Goal: Browse casually

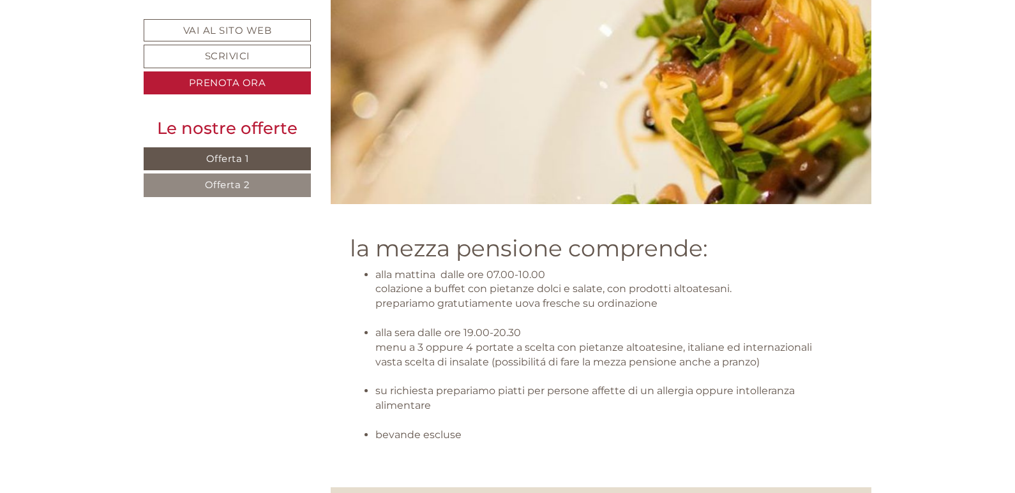
scroll to position [3637, 0]
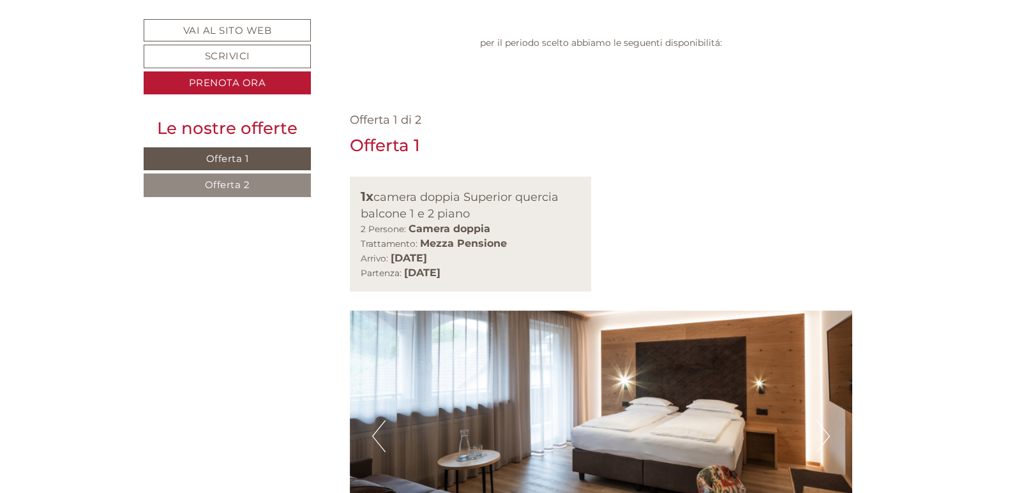
scroll to position [766, 0]
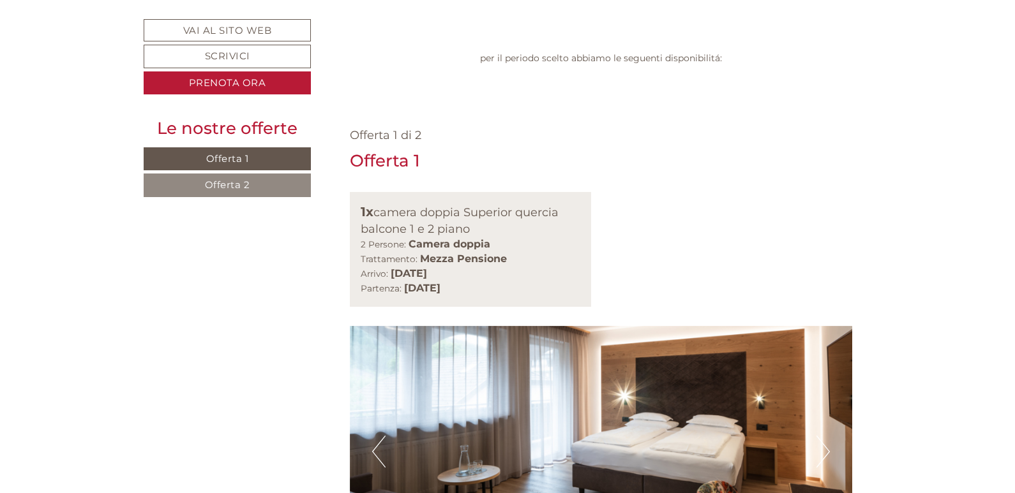
click at [819, 436] on button "Next" at bounding box center [822, 452] width 13 height 32
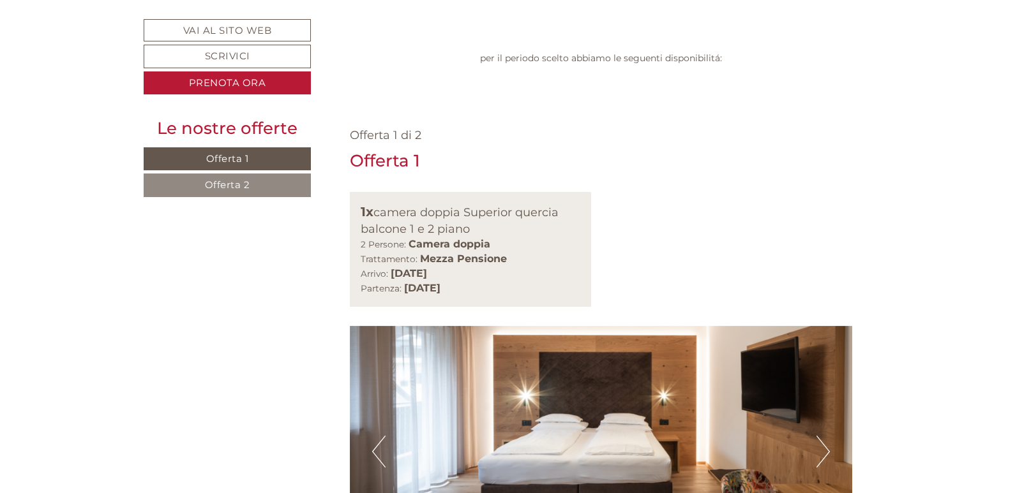
click at [822, 436] on button "Next" at bounding box center [822, 452] width 13 height 32
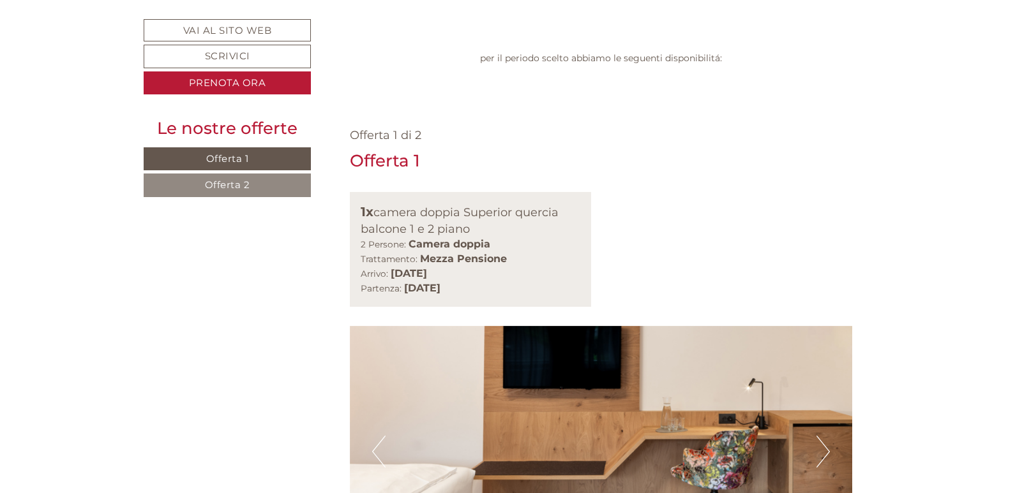
click at [821, 436] on button "Next" at bounding box center [822, 452] width 13 height 32
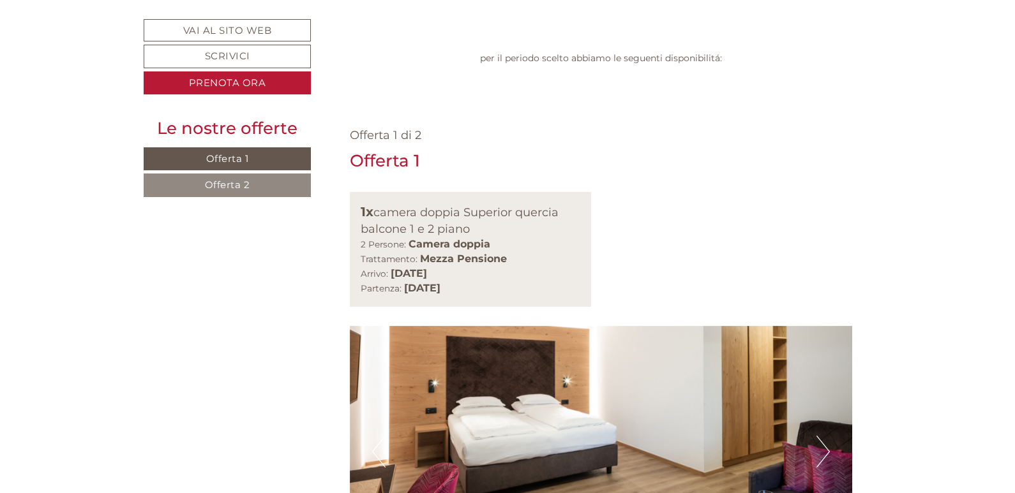
click at [821, 436] on button "Next" at bounding box center [822, 452] width 13 height 32
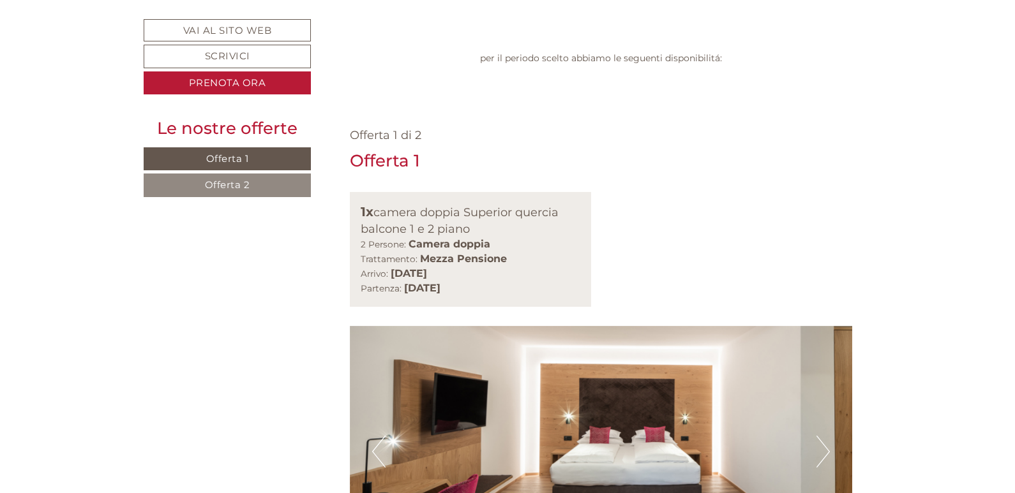
click at [821, 436] on button "Next" at bounding box center [822, 452] width 13 height 32
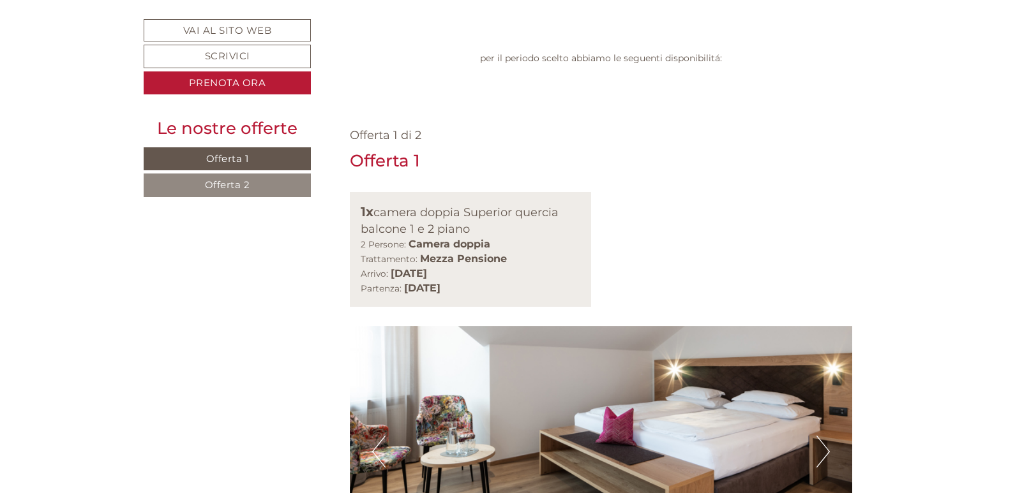
click at [821, 436] on button "Next" at bounding box center [822, 452] width 13 height 32
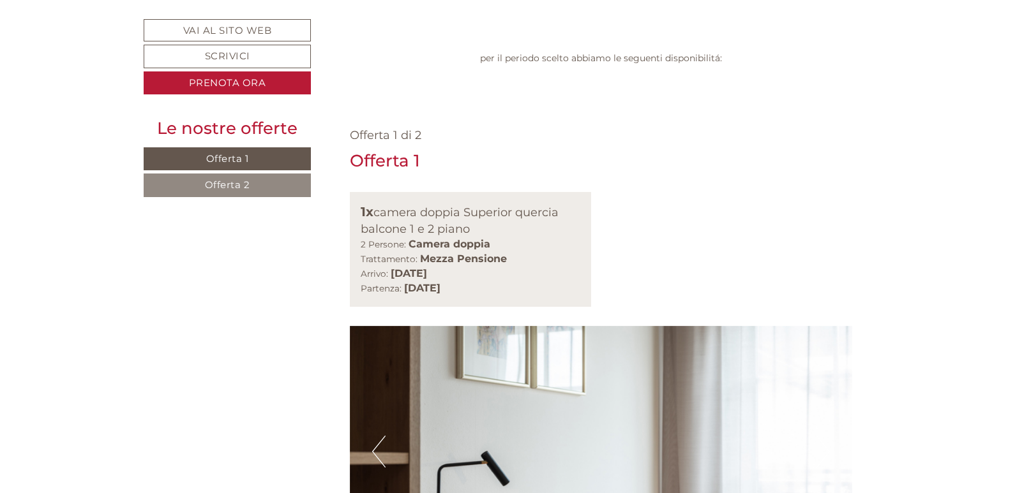
click at [822, 436] on button "Next" at bounding box center [822, 452] width 13 height 32
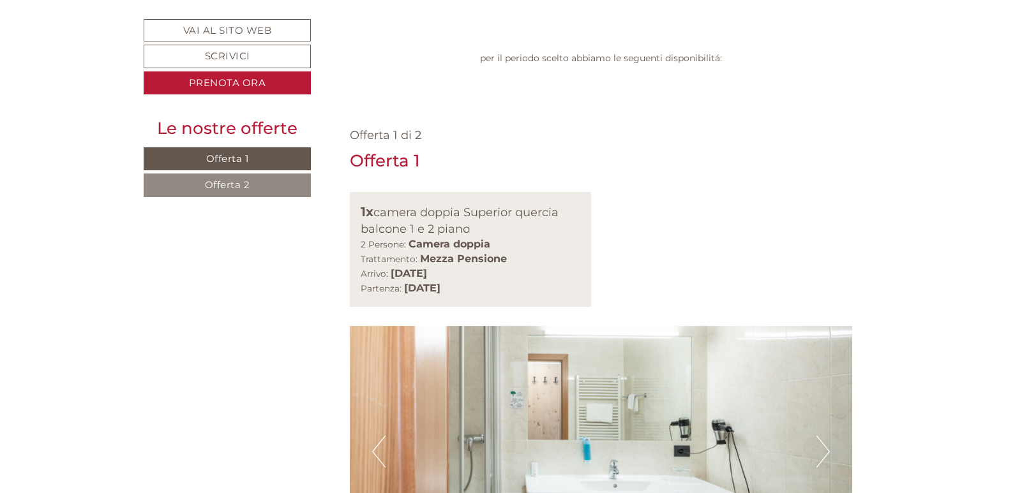
click at [822, 436] on button "Next" at bounding box center [822, 452] width 13 height 32
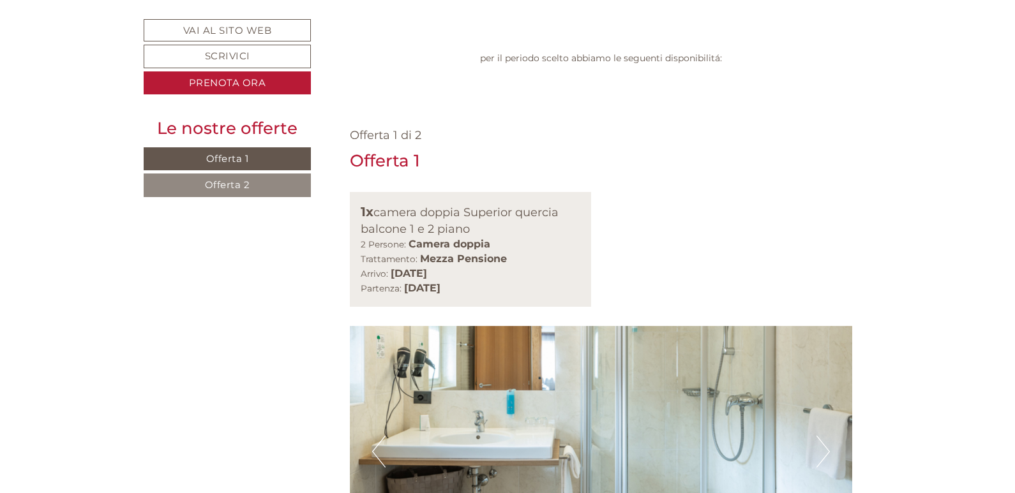
click at [822, 436] on button "Next" at bounding box center [822, 452] width 13 height 32
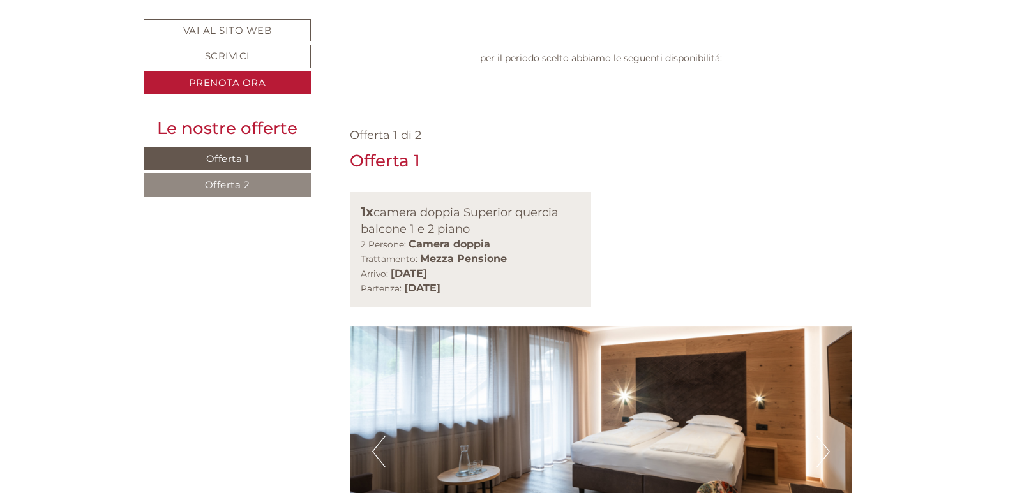
click at [371, 326] on img at bounding box center [601, 451] width 503 height 251
click at [386, 326] on img at bounding box center [601, 451] width 503 height 251
click at [381, 436] on button "Previous" at bounding box center [378, 452] width 13 height 32
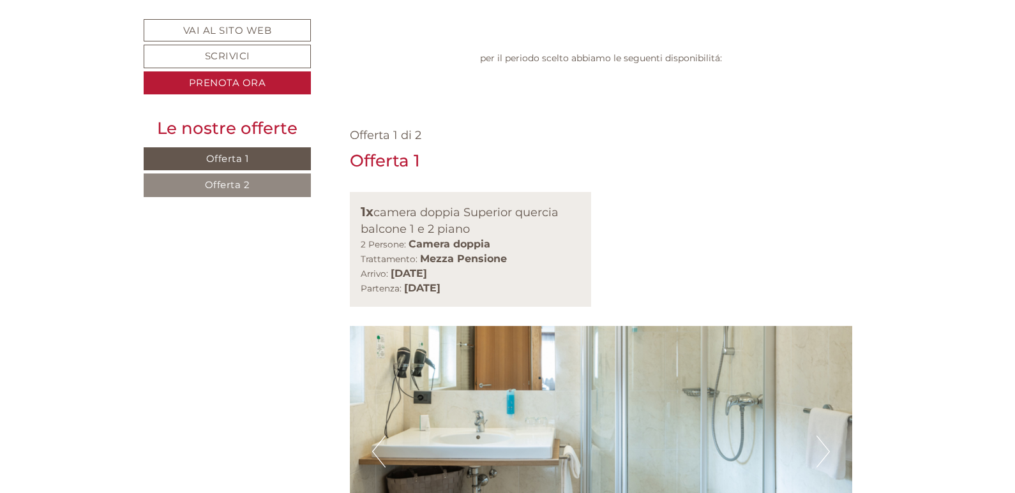
click at [815, 326] on img at bounding box center [601, 451] width 503 height 251
click at [821, 436] on button "Next" at bounding box center [822, 452] width 13 height 32
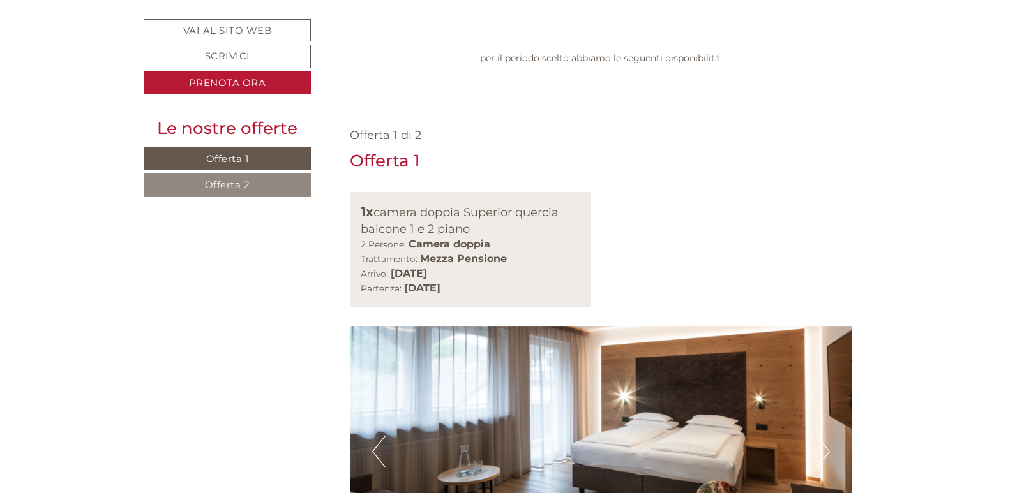
click at [821, 436] on button "Next" at bounding box center [822, 452] width 13 height 32
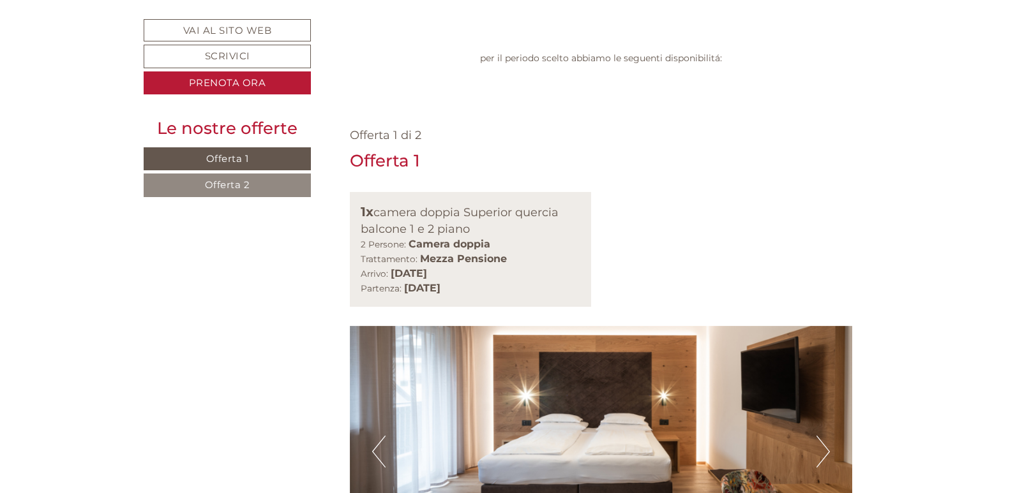
click at [821, 436] on button "Next" at bounding box center [822, 452] width 13 height 32
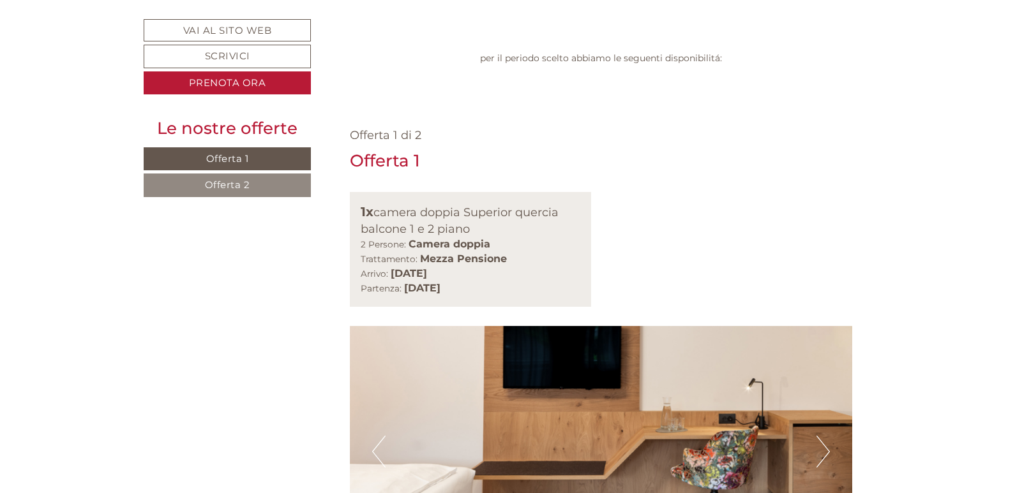
click at [821, 436] on button "Next" at bounding box center [822, 452] width 13 height 32
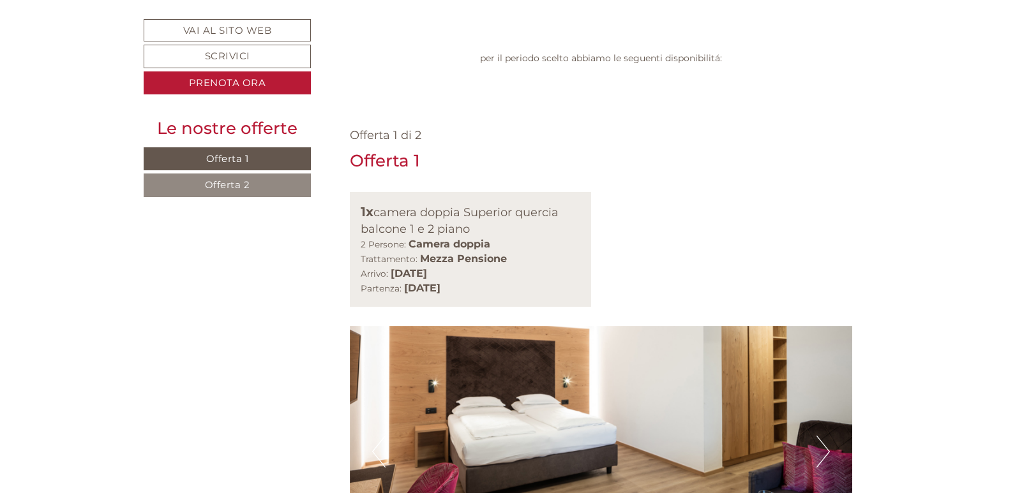
click at [821, 436] on button "Next" at bounding box center [822, 452] width 13 height 32
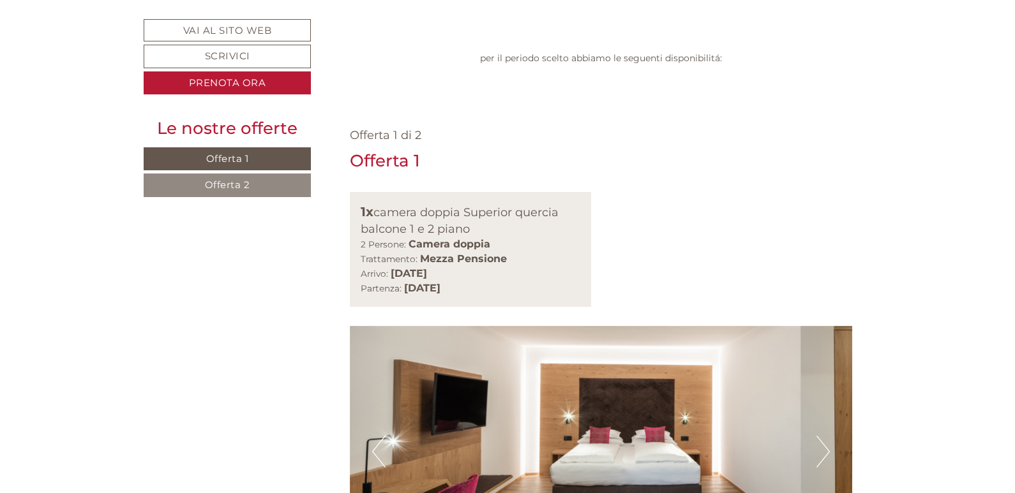
click at [822, 436] on button "Next" at bounding box center [822, 452] width 13 height 32
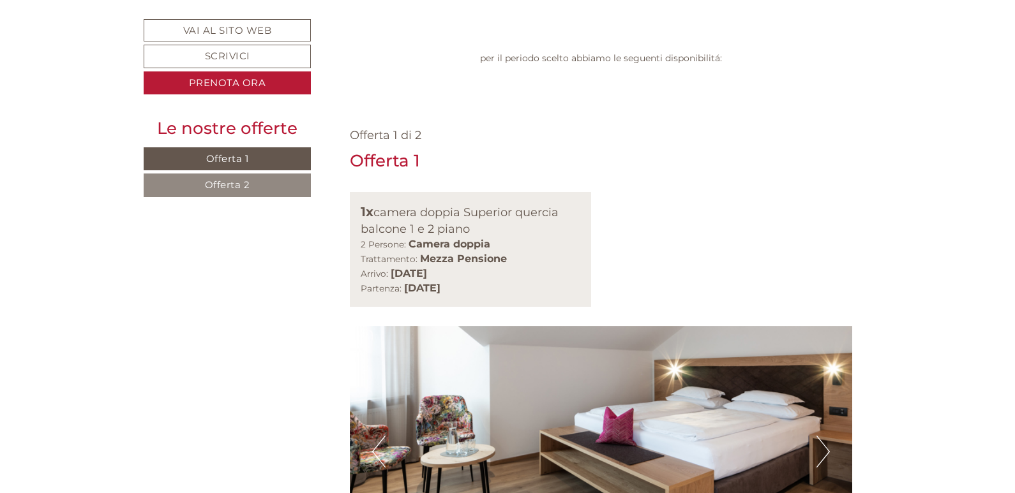
click at [822, 436] on button "Next" at bounding box center [822, 452] width 13 height 32
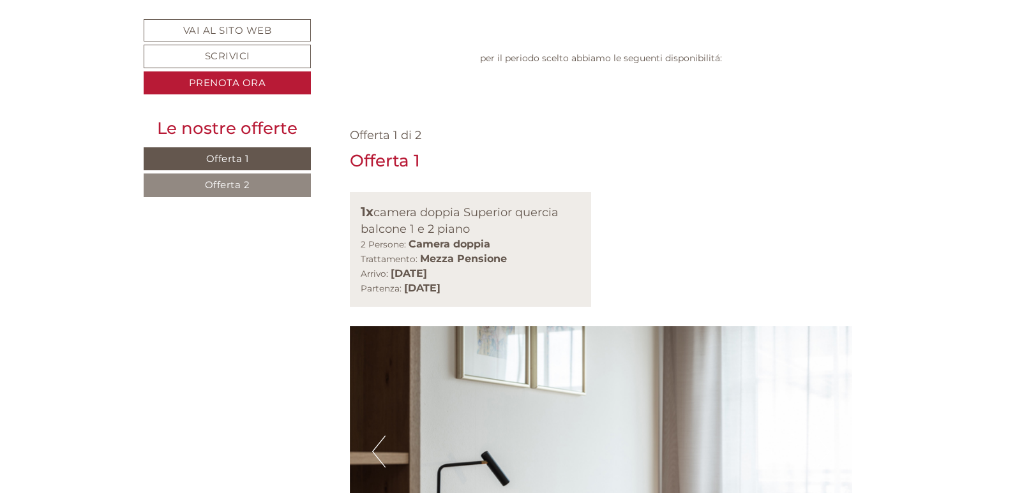
click at [823, 436] on button "Next" at bounding box center [822, 452] width 13 height 32
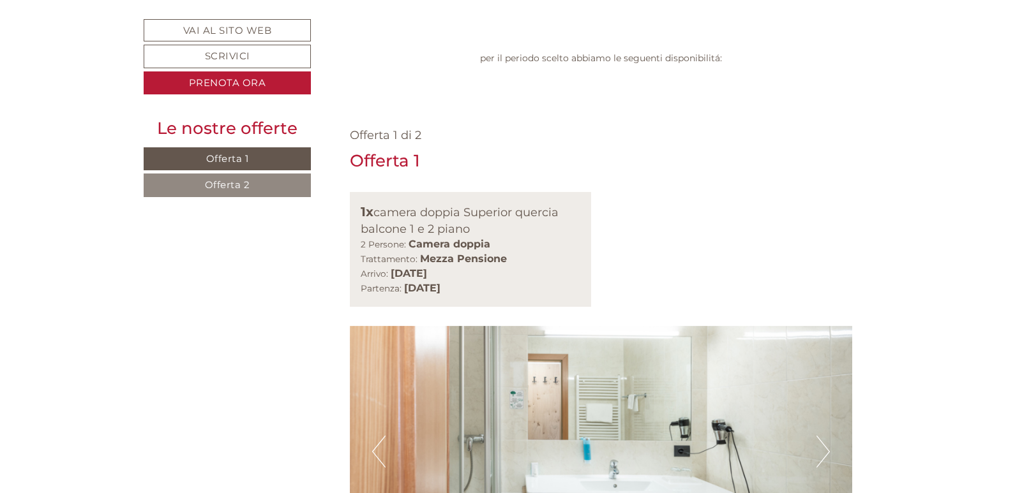
click at [824, 436] on button "Next" at bounding box center [822, 452] width 13 height 32
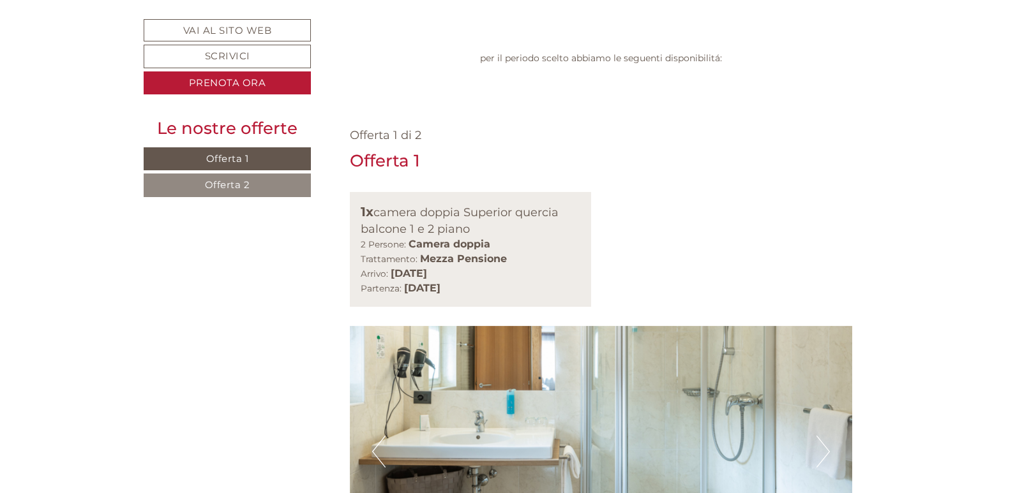
click at [824, 436] on button "Next" at bounding box center [822, 452] width 13 height 32
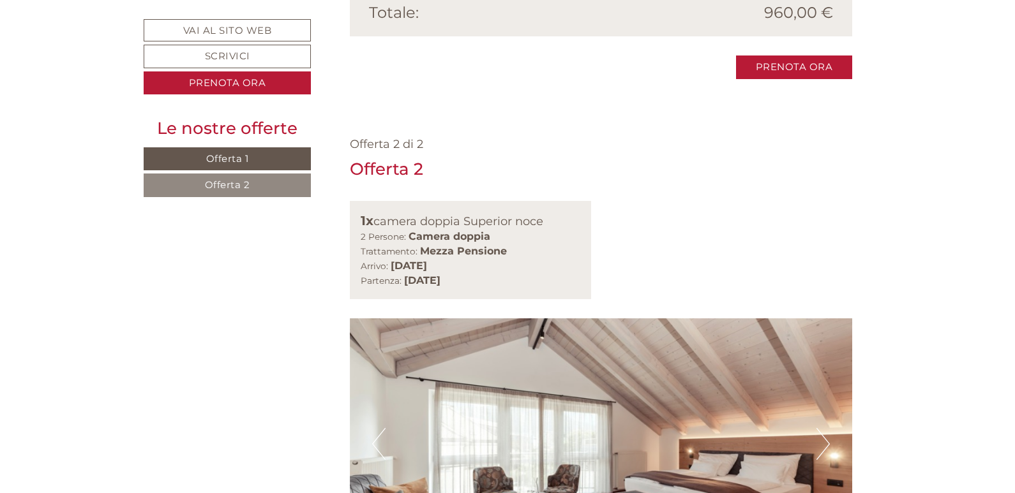
scroll to position [1723, 0]
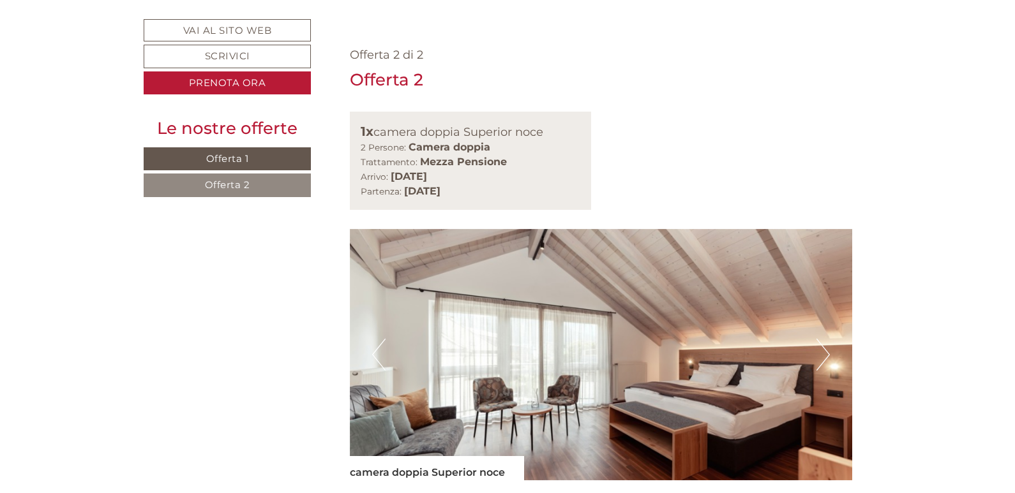
click at [826, 339] on button "Next" at bounding box center [822, 355] width 13 height 32
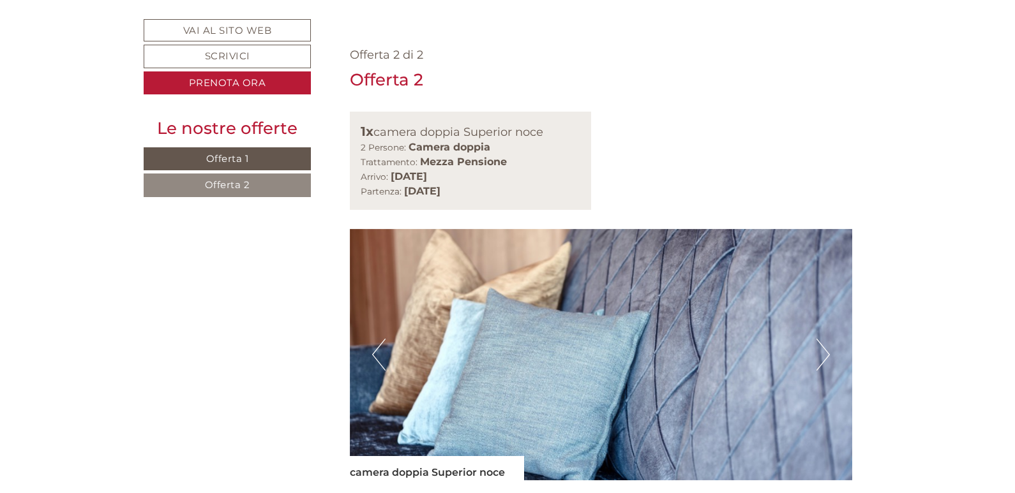
click at [825, 339] on button "Next" at bounding box center [822, 355] width 13 height 32
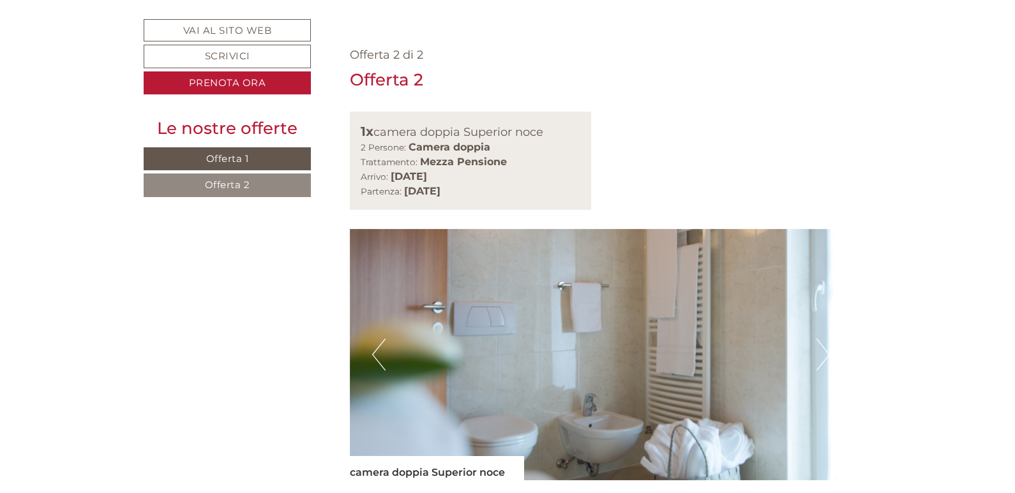
click at [814, 229] on img at bounding box center [601, 354] width 503 height 251
click at [828, 339] on button "Next" at bounding box center [822, 355] width 13 height 32
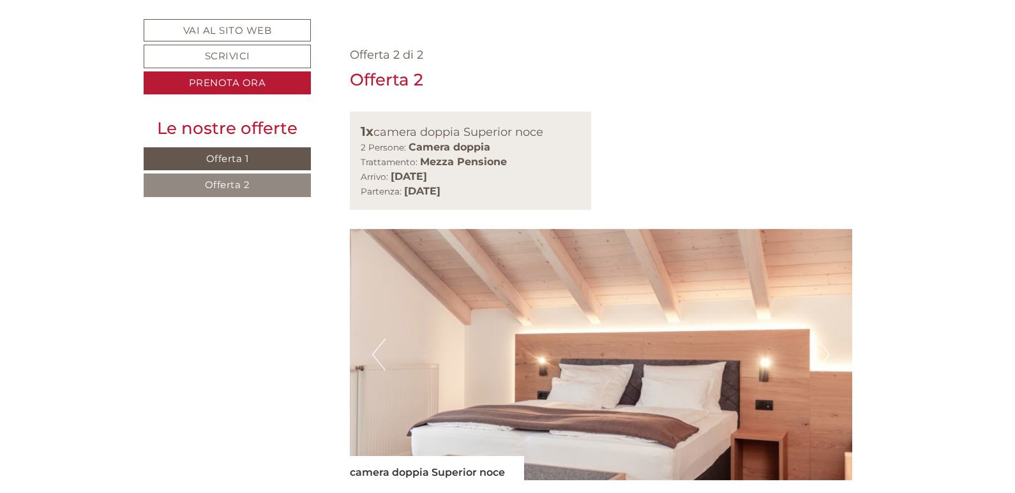
click at [823, 339] on button "Next" at bounding box center [822, 355] width 13 height 32
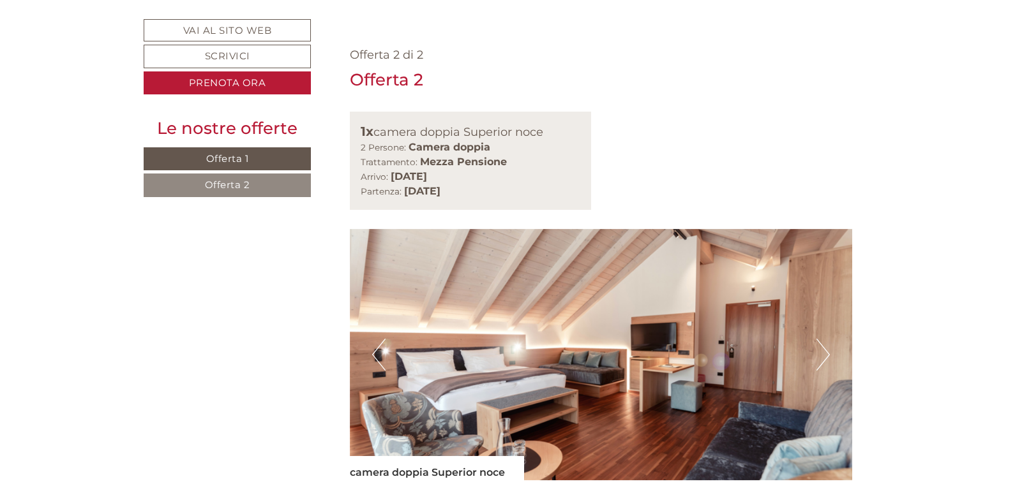
click at [833, 229] on img at bounding box center [601, 354] width 503 height 251
click at [827, 339] on button "Next" at bounding box center [822, 355] width 13 height 32
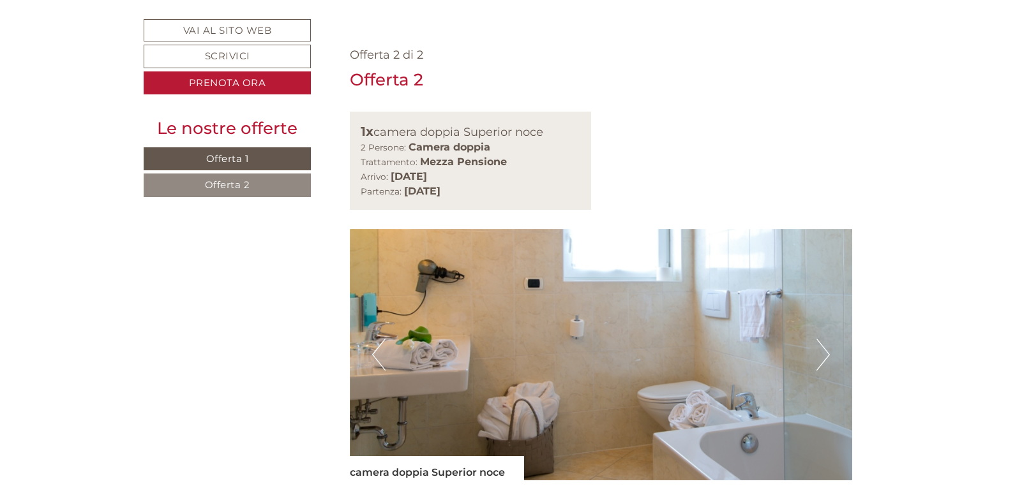
click at [826, 339] on button "Next" at bounding box center [822, 355] width 13 height 32
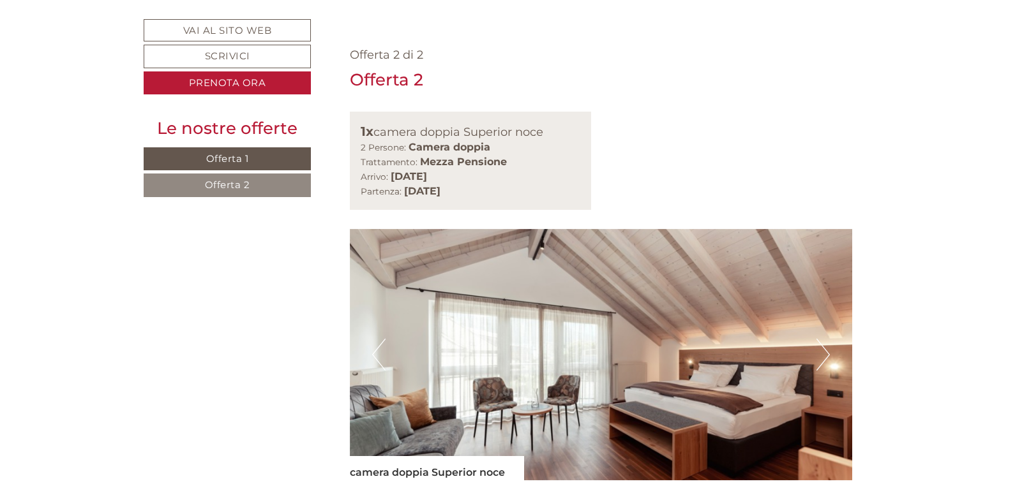
click at [826, 339] on button "Next" at bounding box center [822, 355] width 13 height 32
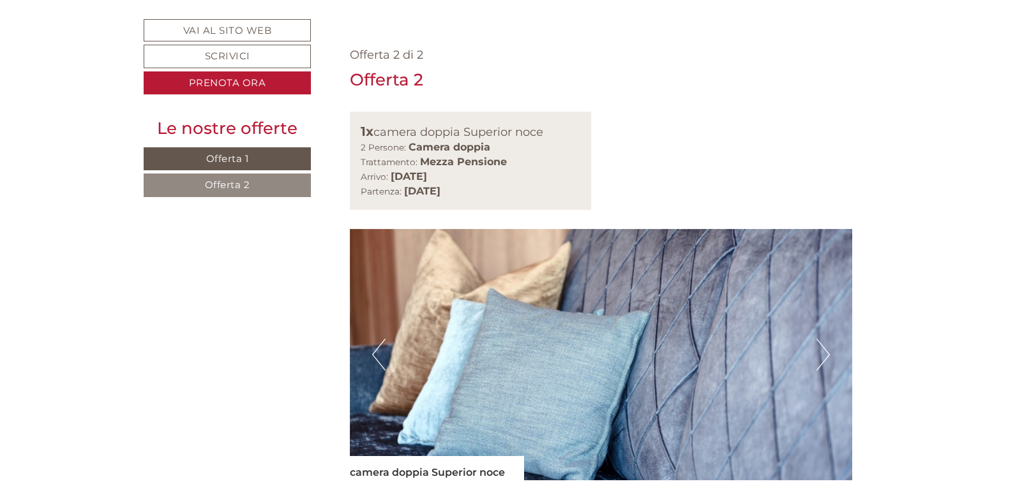
click at [828, 339] on button "Next" at bounding box center [822, 355] width 13 height 32
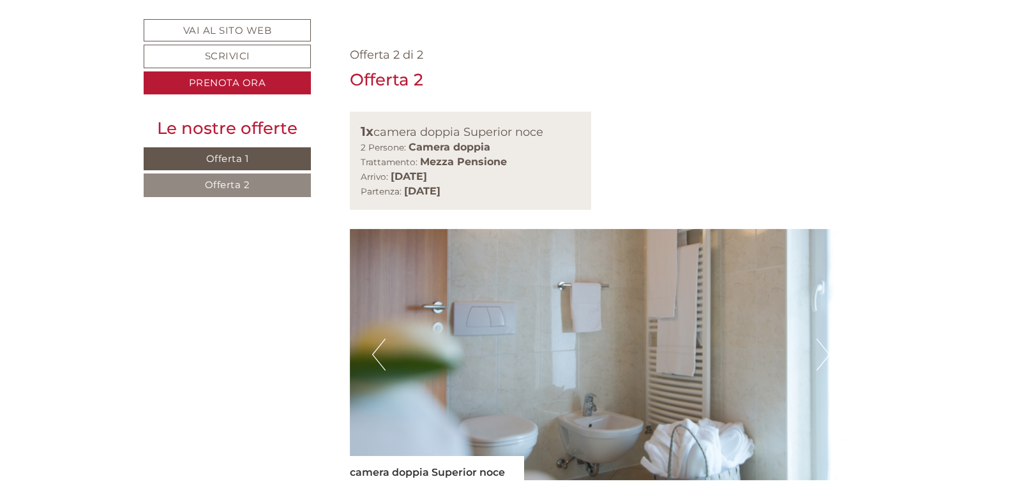
click at [829, 339] on button "Next" at bounding box center [822, 355] width 13 height 32
click at [814, 229] on img at bounding box center [601, 354] width 503 height 251
click at [819, 339] on button "Next" at bounding box center [822, 355] width 13 height 32
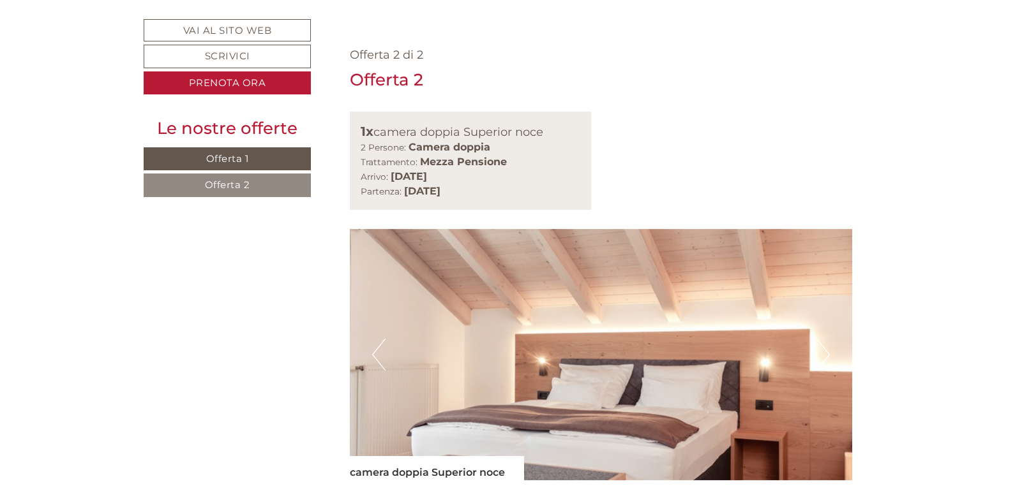
click at [819, 339] on button "Next" at bounding box center [822, 355] width 13 height 32
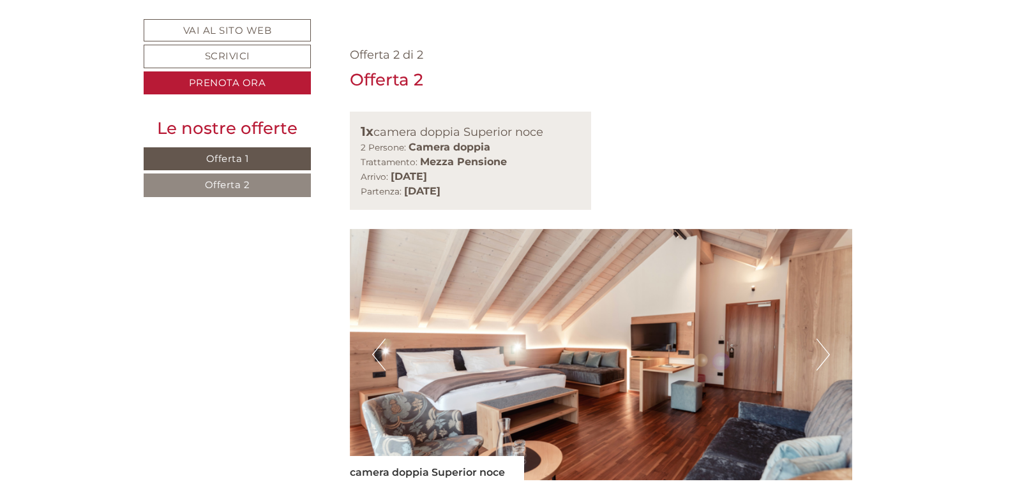
click at [819, 339] on button "Next" at bounding box center [822, 355] width 13 height 32
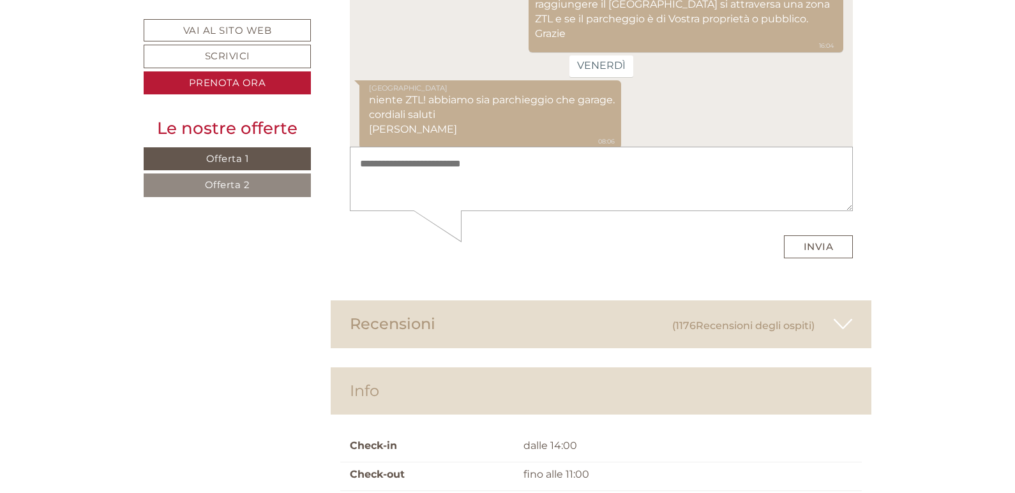
scroll to position [5870, 0]
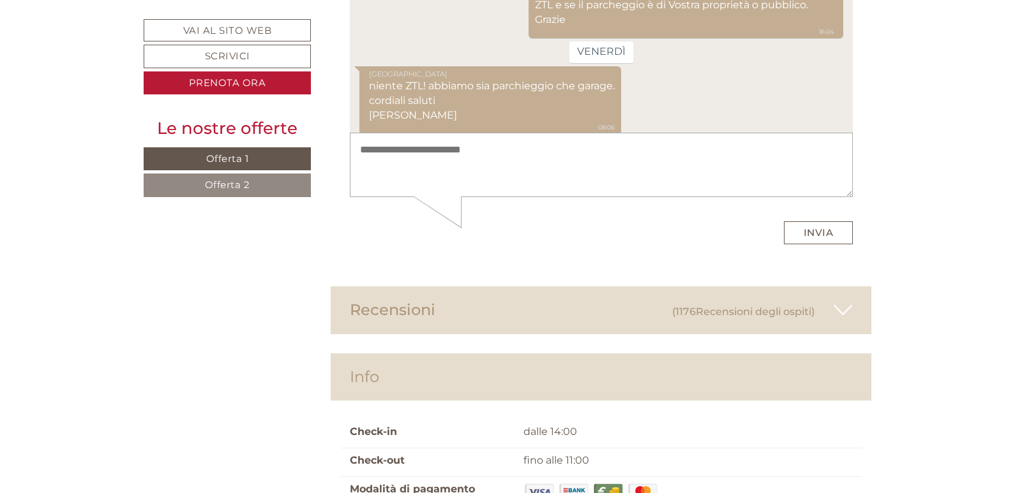
click at [836, 299] on icon at bounding box center [842, 310] width 19 height 22
